Goal: Task Accomplishment & Management: Complete application form

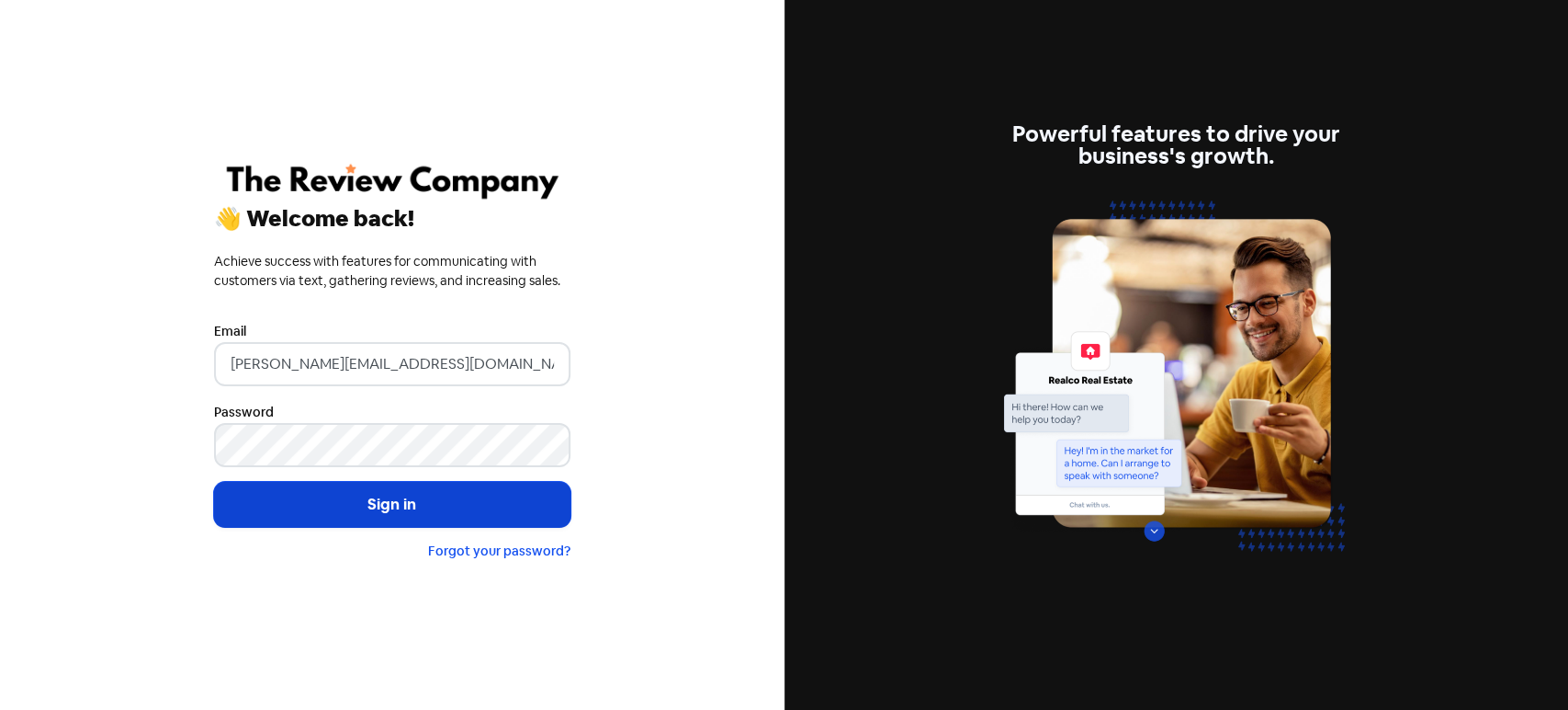
click at [424, 505] on button "Sign in" at bounding box center [391, 504] width 356 height 46
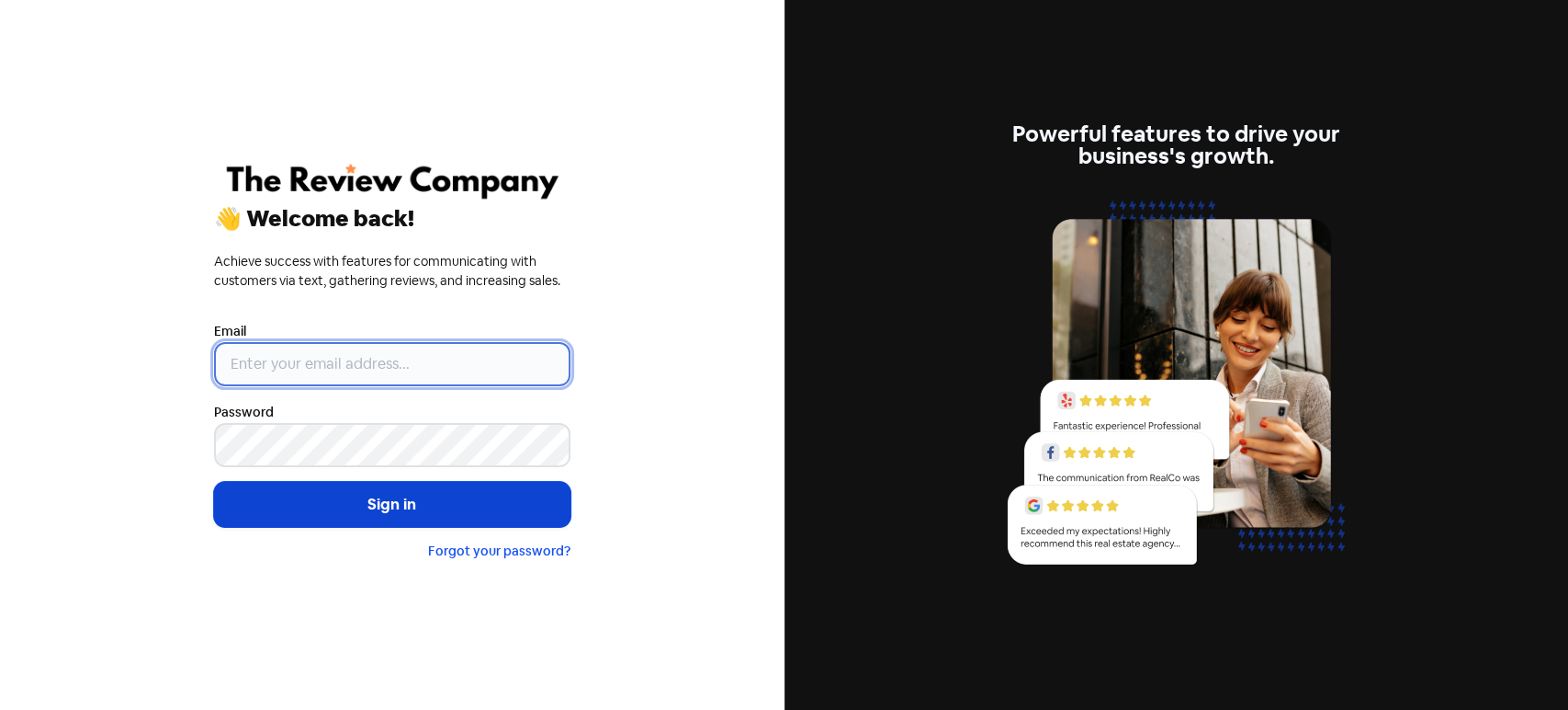
type input "[PERSON_NAME][EMAIL_ADDRESS][DOMAIN_NAME]"
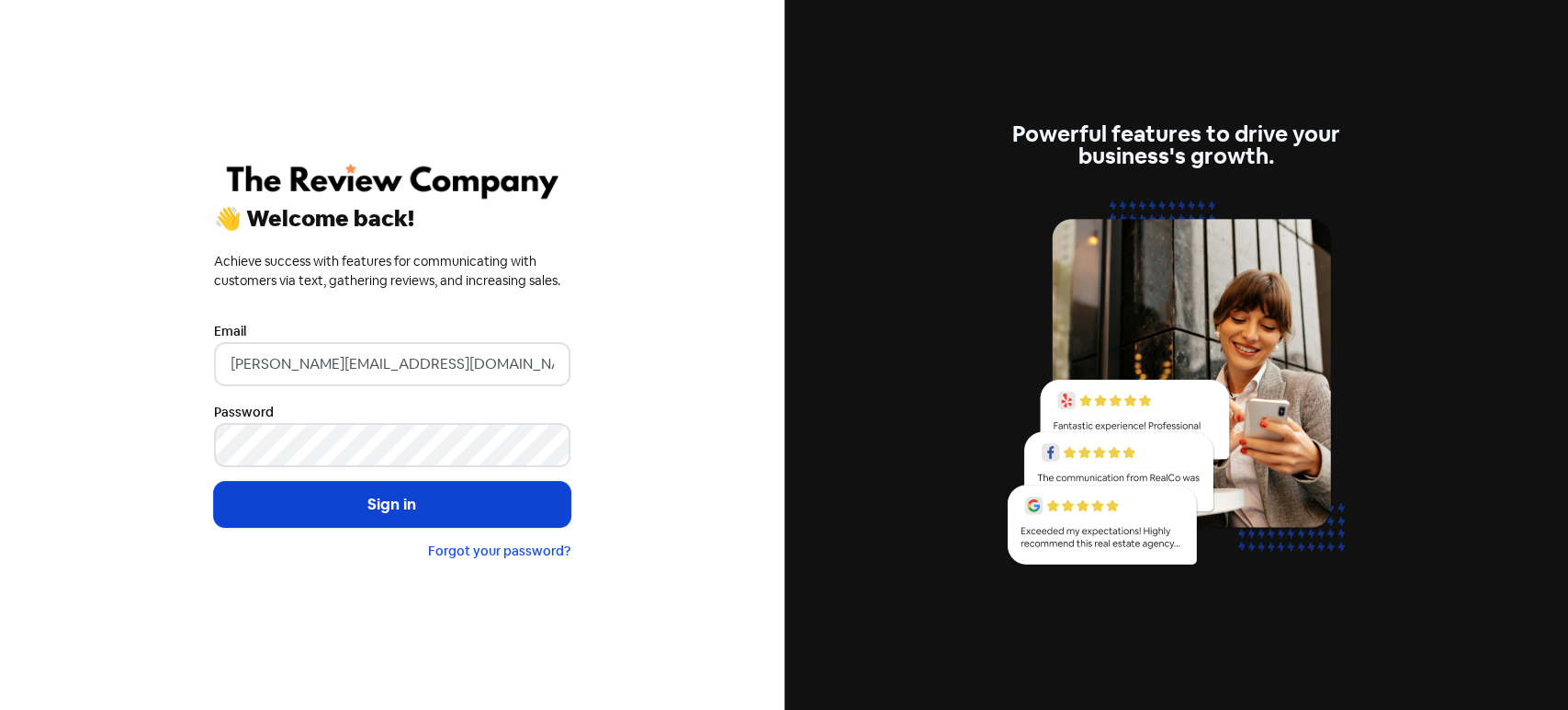
click at [396, 495] on button "Sign in" at bounding box center [391, 504] width 356 height 46
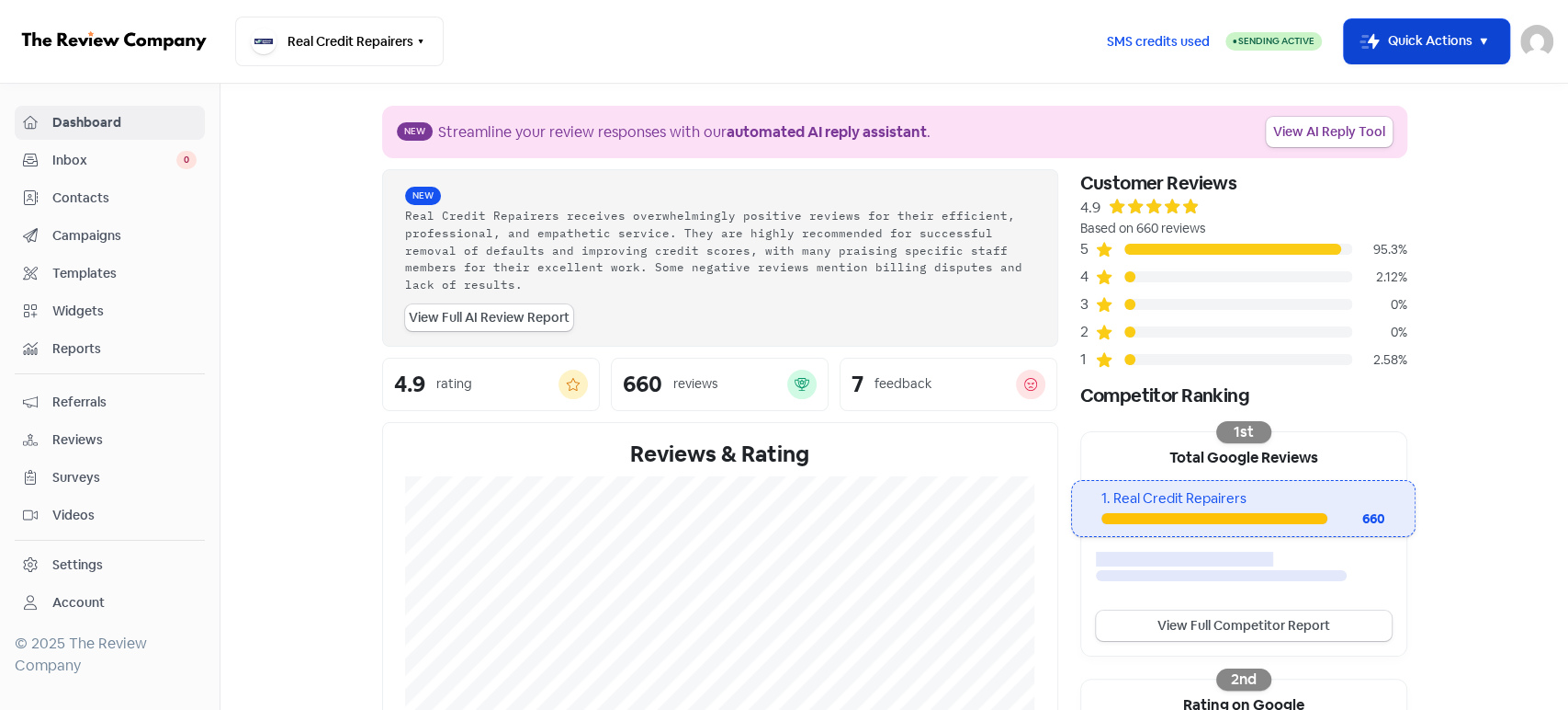
click at [1430, 56] on button "Icon For Thunder-move Quick Actions" at bounding box center [1426, 42] width 166 height 44
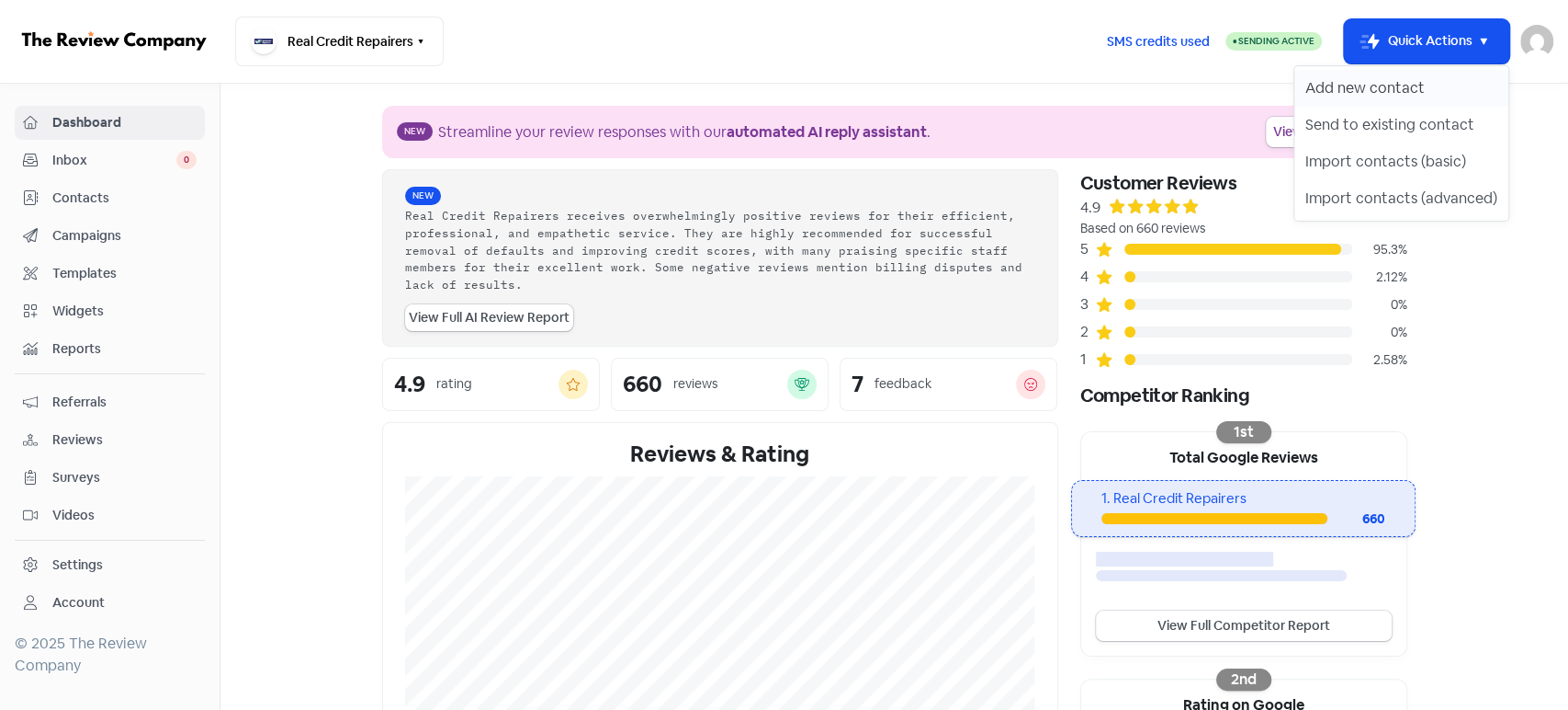
click at [1388, 94] on button "Add new contact" at bounding box center [1401, 88] width 214 height 37
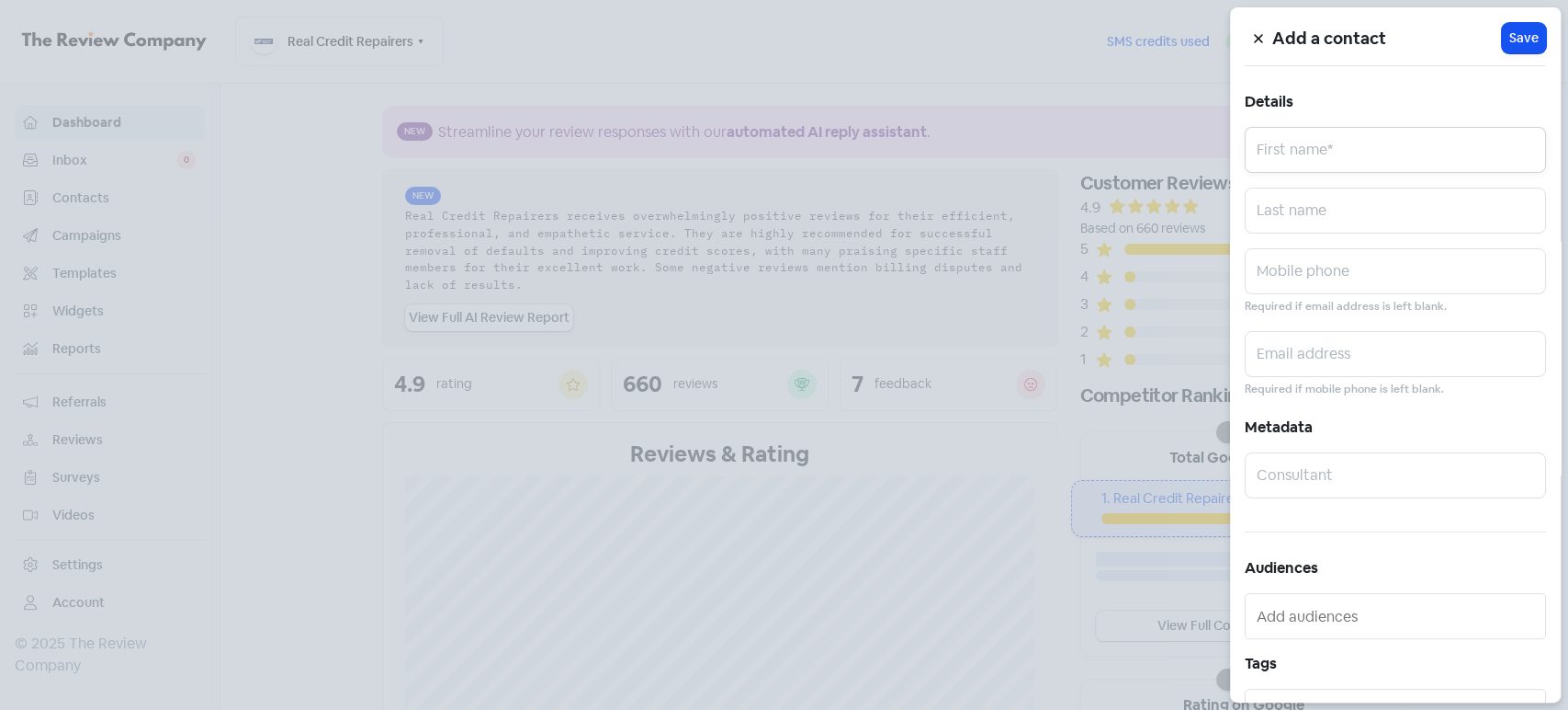
click at [1301, 160] on input "text" at bounding box center [1396, 150] width 302 height 46
paste input "Adnan El Dadoun 0467449041 adnan.el-dadoun@hotmail.com"
drag, startPoint x: 1311, startPoint y: 160, endPoint x: 1543, endPoint y: 161, distance: 232.0
click at [1543, 161] on div "Add a contact Icon For Loading Save Details Adnan El Dadoun 0467449041 adnan.el…" at bounding box center [1396, 355] width 331 height 695
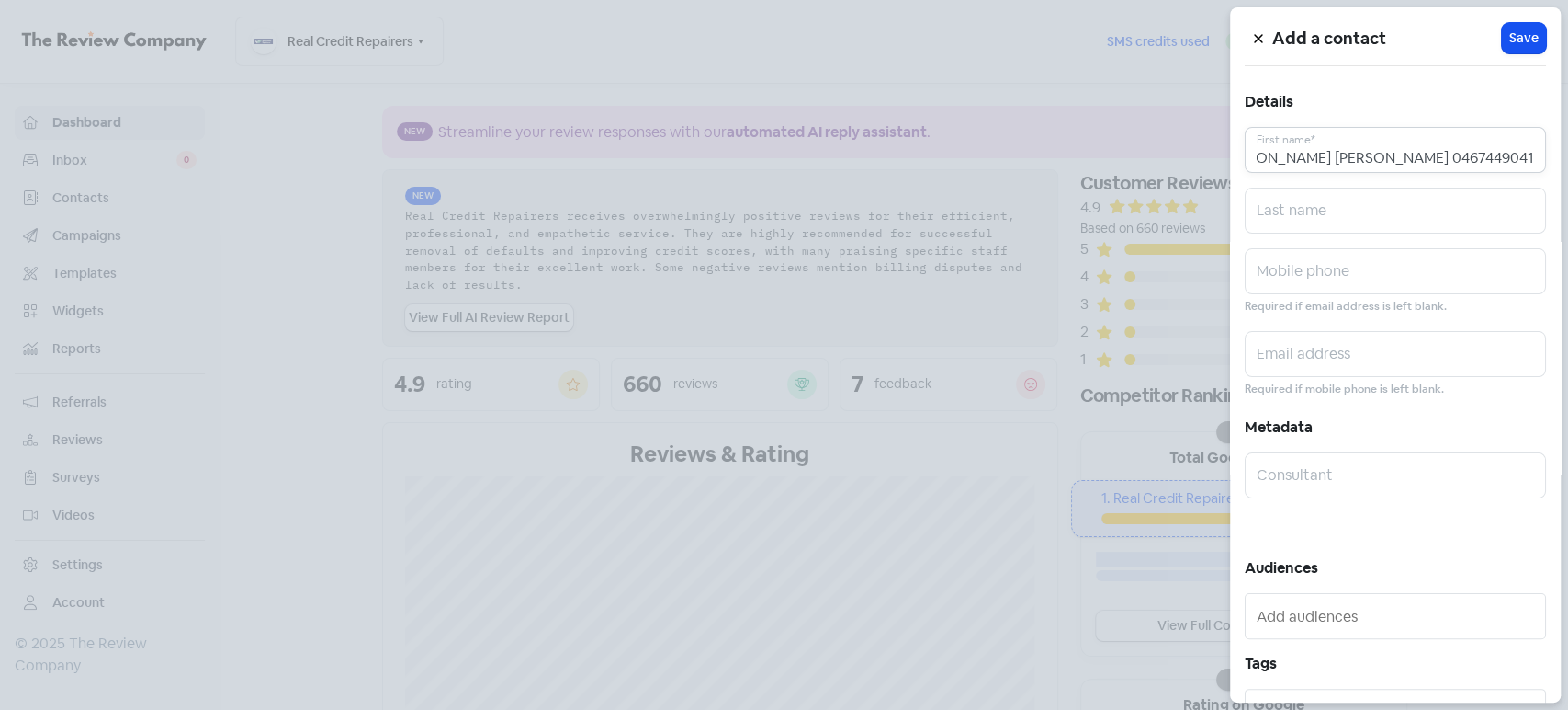
scroll to position [0, 0]
type input "Adnan El Dadoun 0467449041"
click at [1325, 355] on input "text" at bounding box center [1396, 355] width 302 height 46
paste input "adnan.el-dadoun@hotmail.com"
type input "adnan.el-dadoun@hotmail.com"
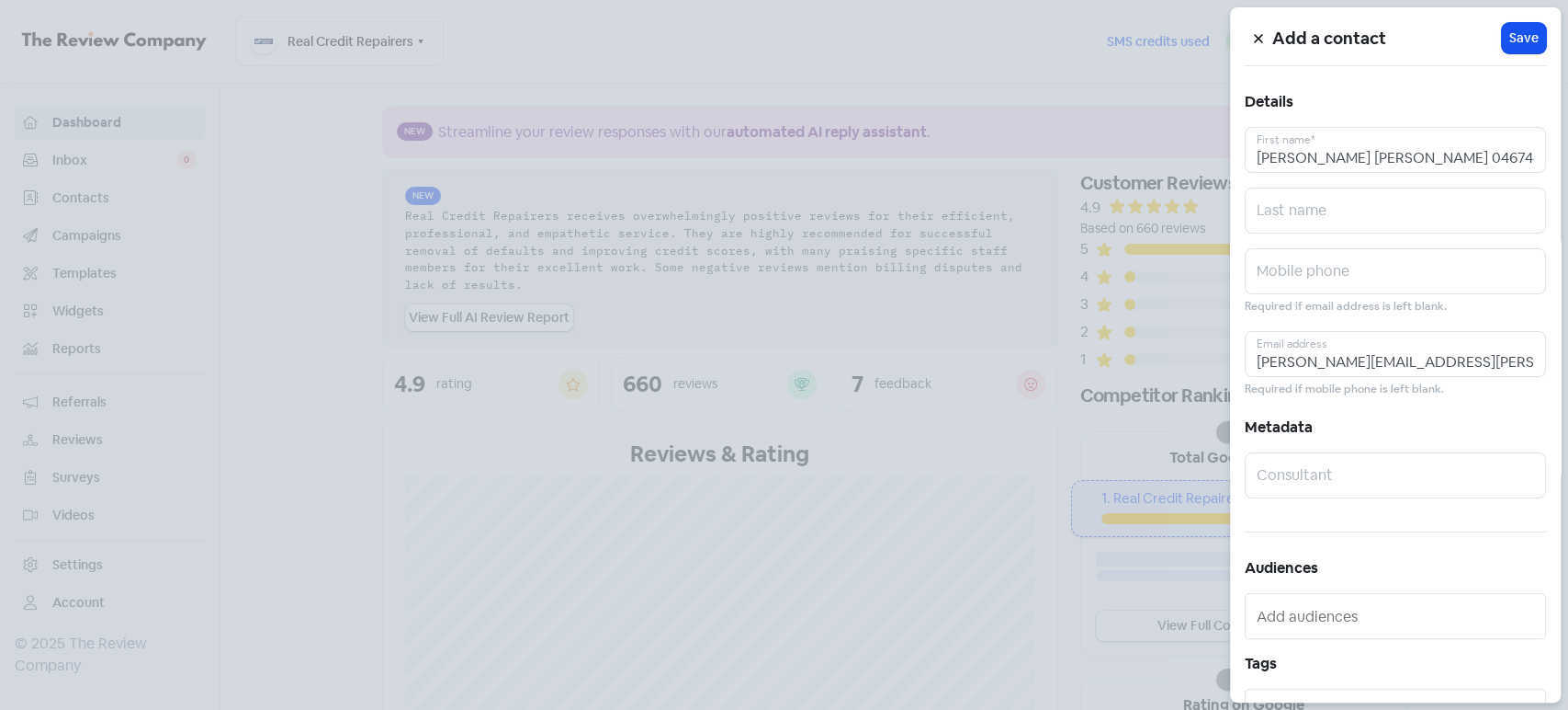
click at [1427, 176] on div "Add a contact Icon For Loading Save Details Adnan El Dadoun 0467449041 First na…" at bounding box center [1396, 355] width 331 height 695
click at [1432, 152] on input "Adnan El Dadoun 0467449041" at bounding box center [1396, 150] width 302 height 46
type input "Adnan El Dadoun"
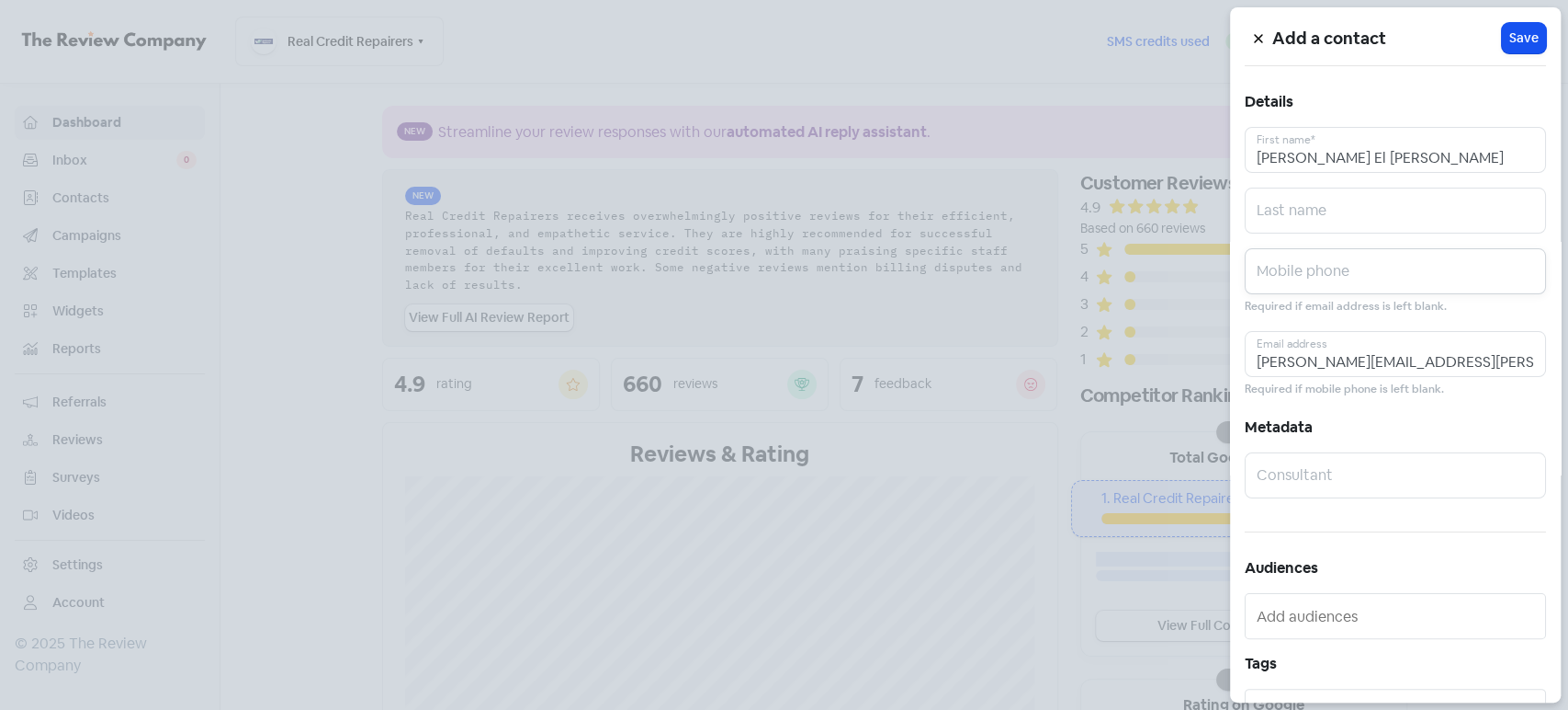
click at [1348, 271] on input "text" at bounding box center [1396, 271] width 302 height 46
paste input "0467449041"
type input "0467449041"
click at [1520, 43] on span "Save" at bounding box center [1525, 38] width 30 height 19
